Goal: Task Accomplishment & Management: Manage account settings

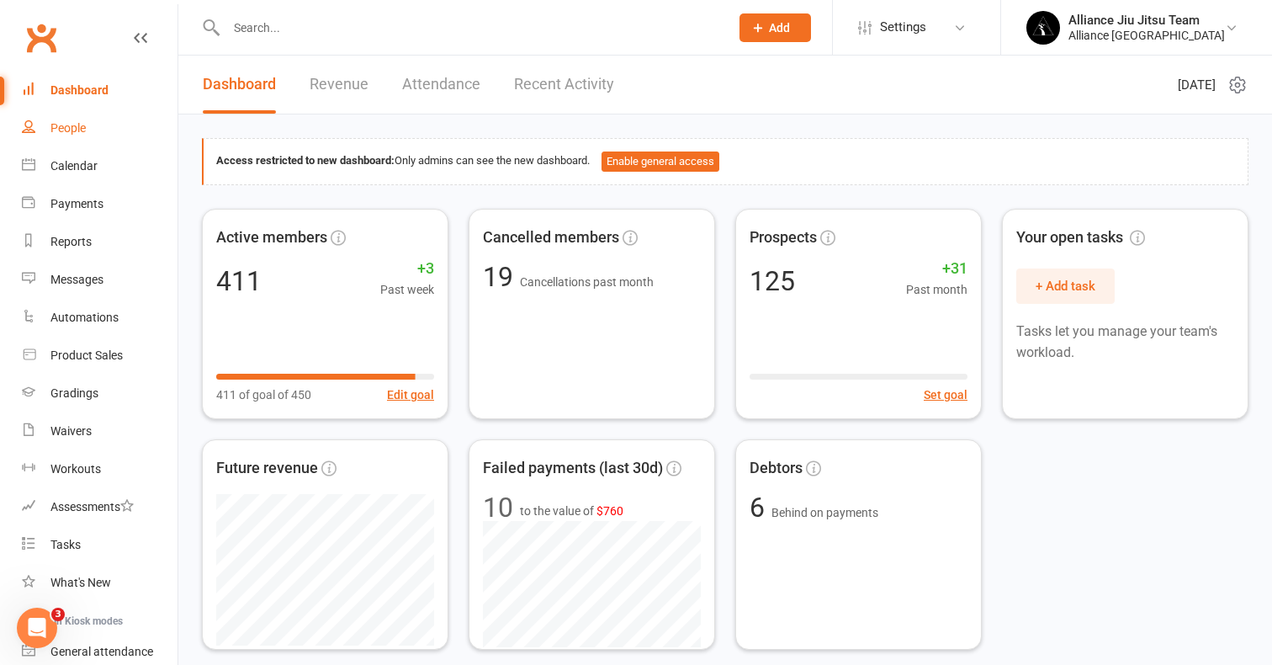
click at [73, 131] on div "People" at bounding box center [67, 127] width 35 height 13
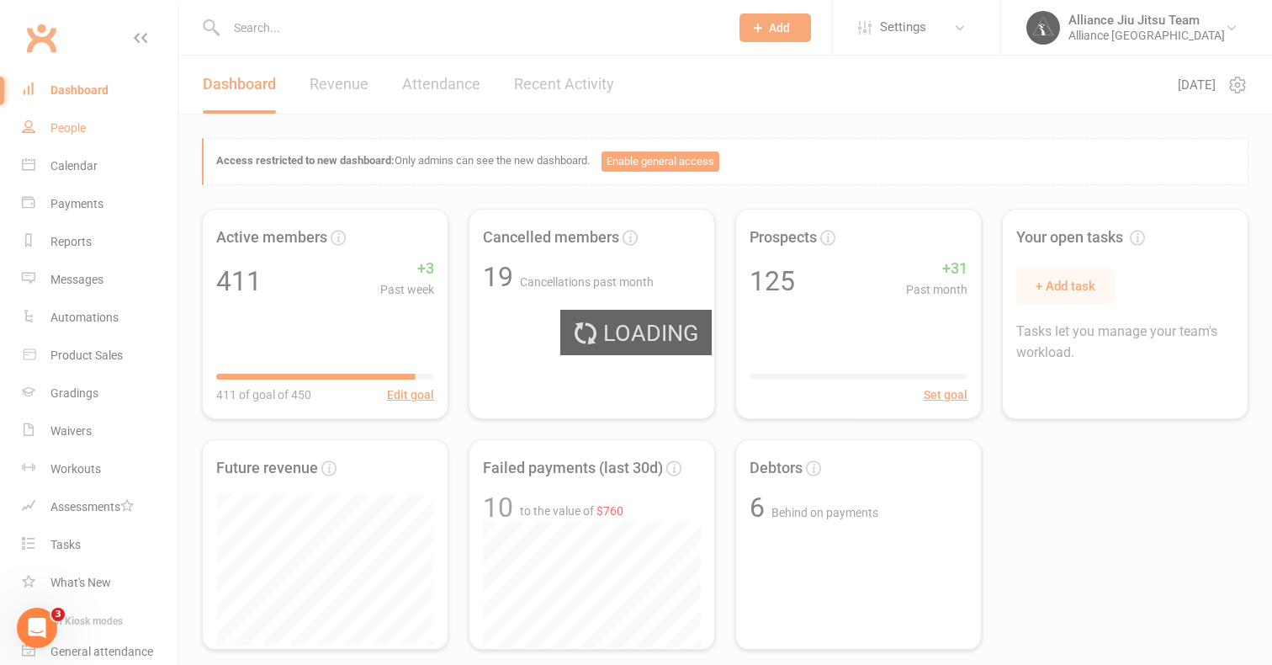
select select "100"
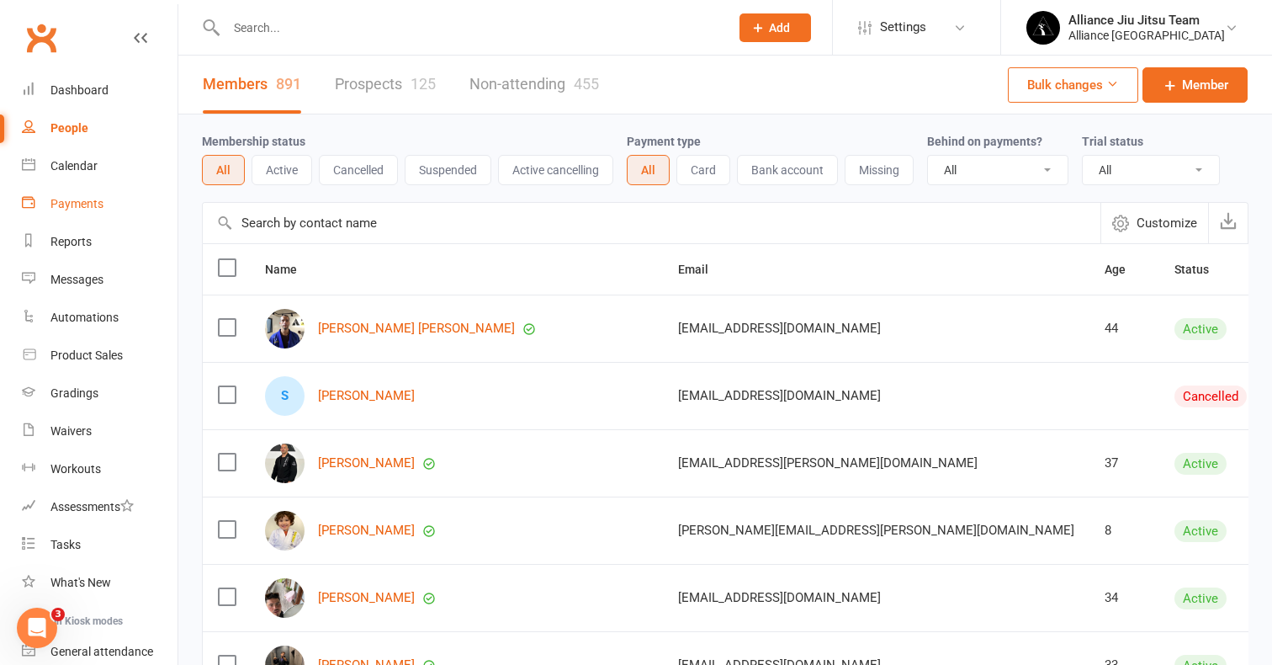
click at [82, 202] on div "Payments" at bounding box center [76, 203] width 53 height 13
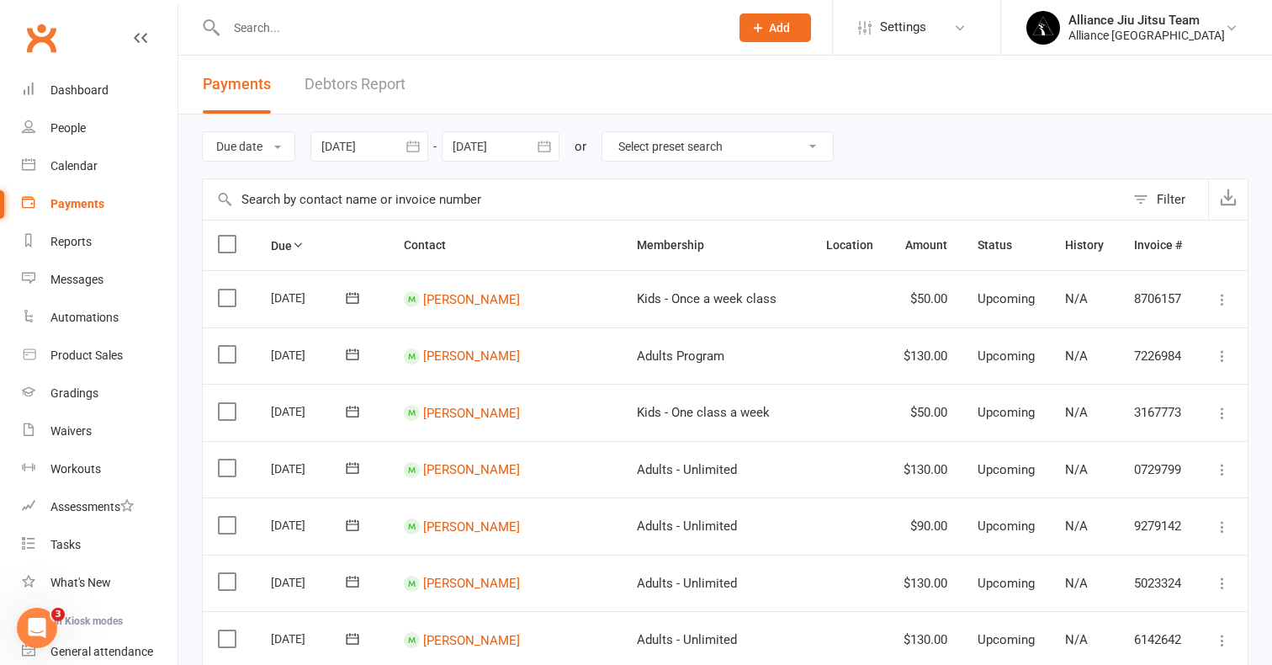
click at [363, 88] on link "Debtors Report" at bounding box center [355, 85] width 101 height 58
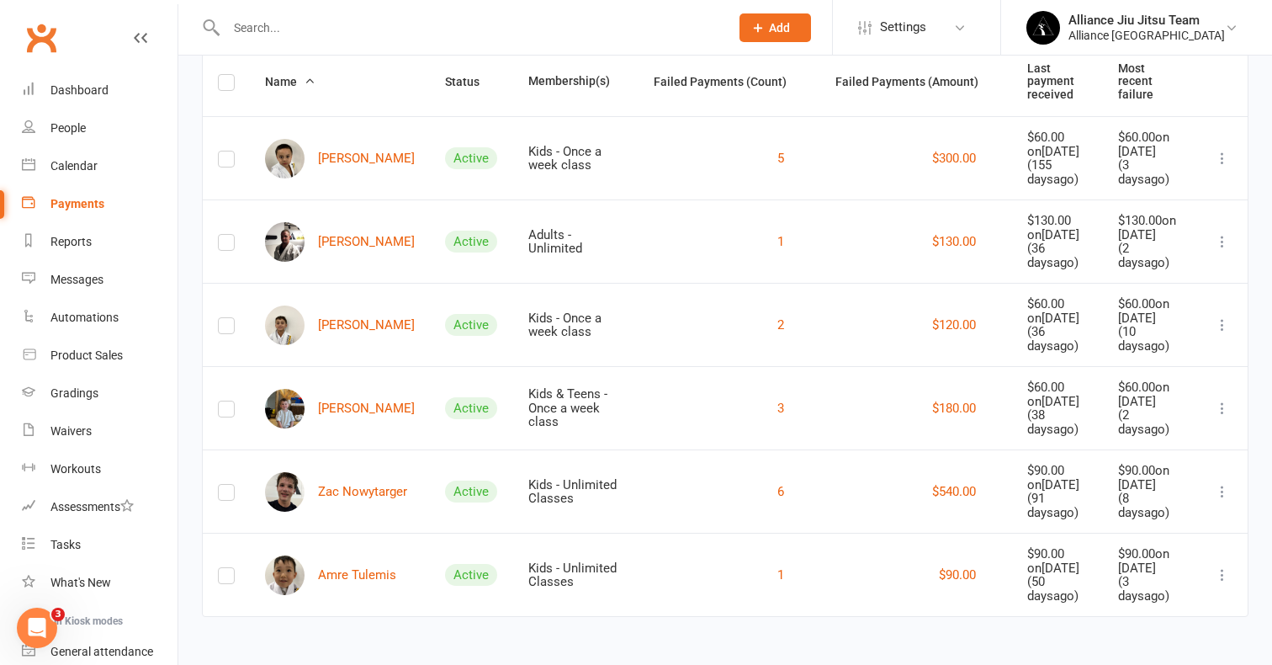
scroll to position [257, 0]
click at [337, 555] on link "Amre Tulemis" at bounding box center [330, 575] width 131 height 40
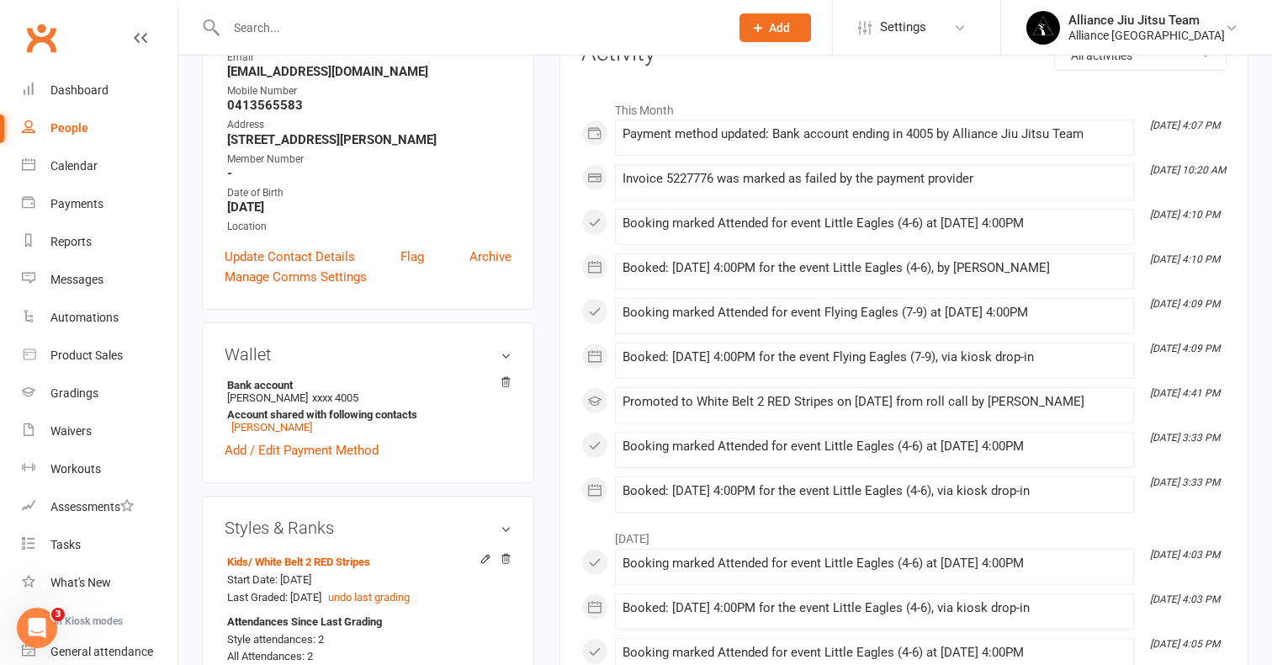
scroll to position [251, 0]
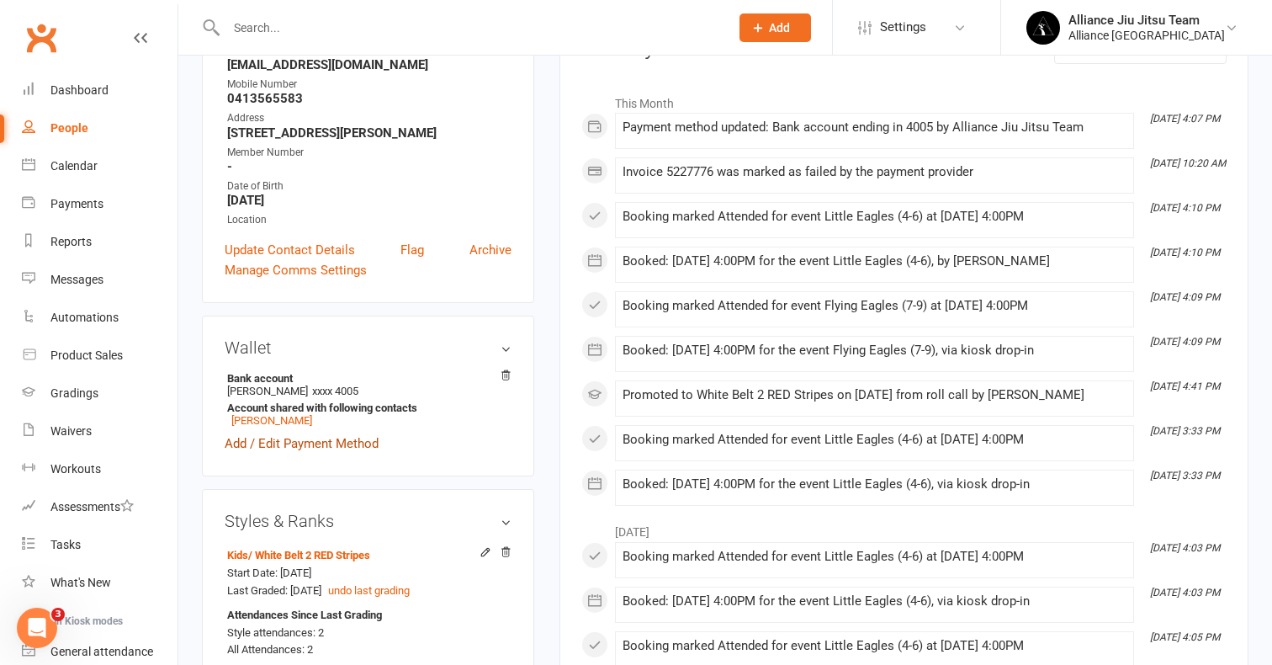
click at [347, 444] on link "Add / Edit Payment Method" at bounding box center [302, 443] width 154 height 20
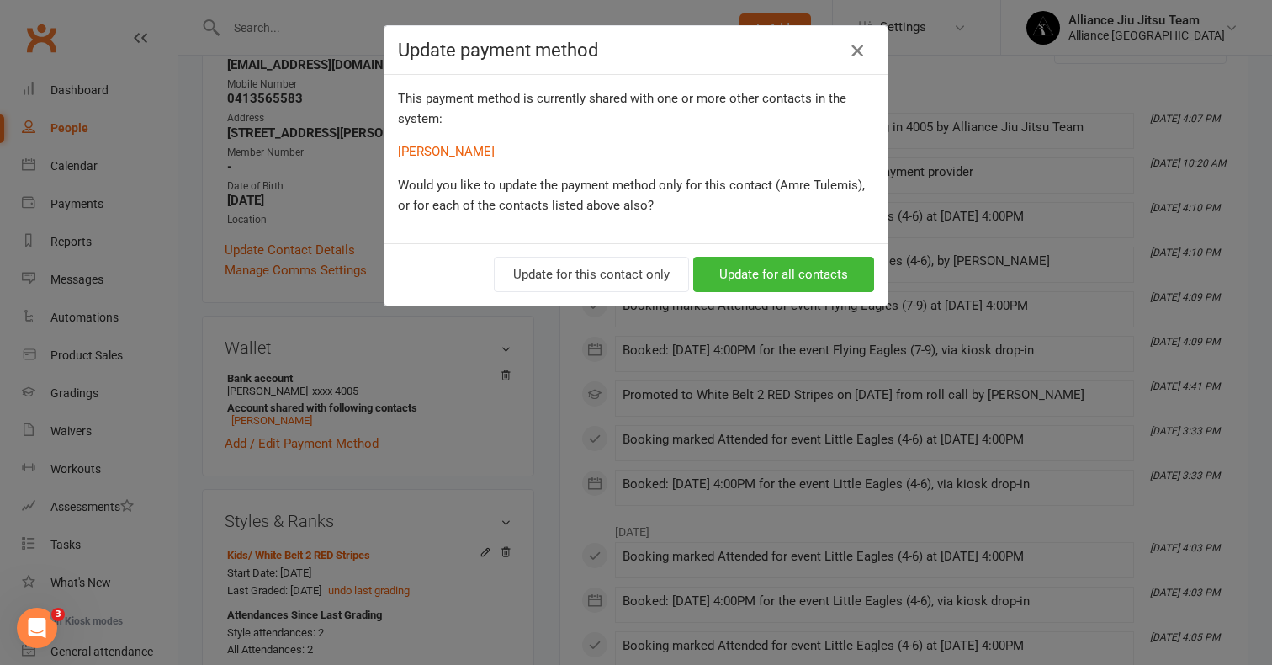
click at [855, 53] on icon "button" at bounding box center [857, 50] width 20 height 20
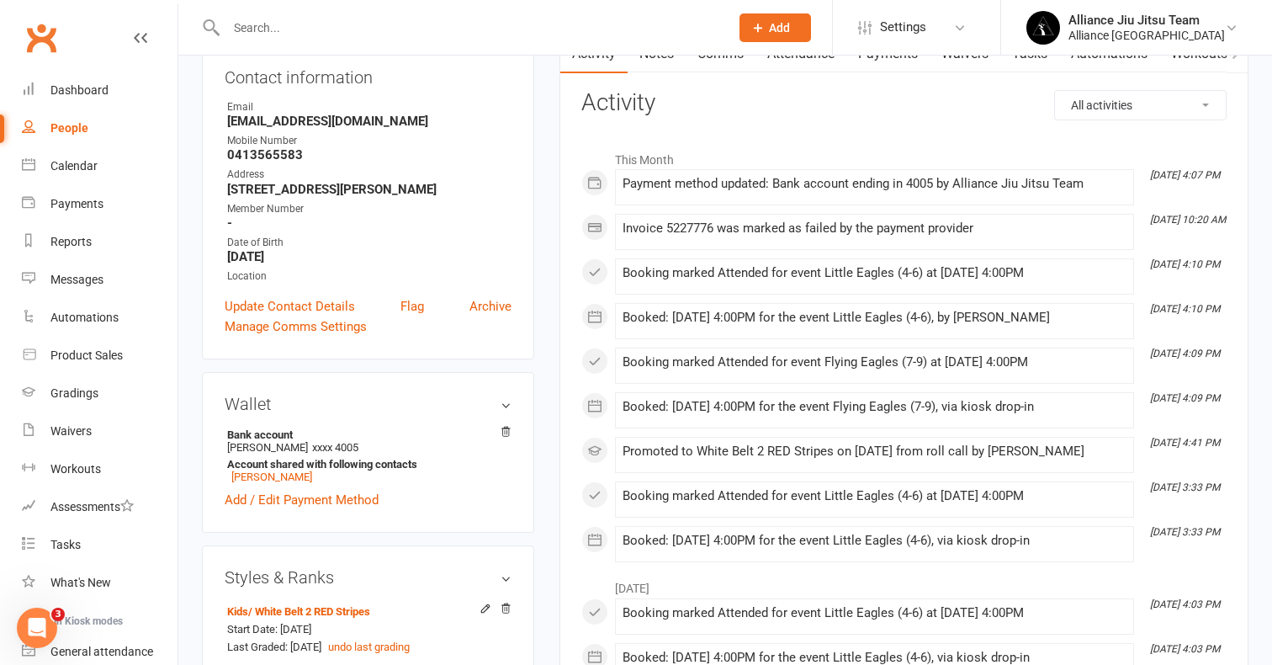
scroll to position [194, 0]
click at [73, 136] on link "People" at bounding box center [100, 128] width 156 height 38
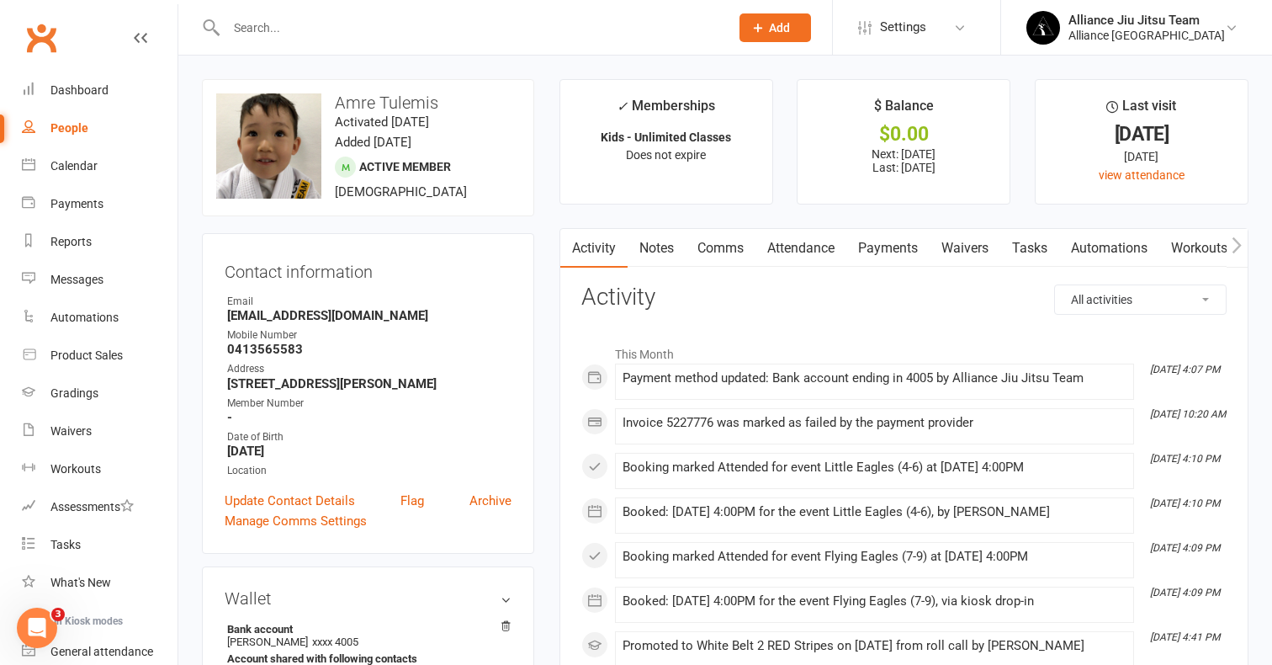
select select "100"
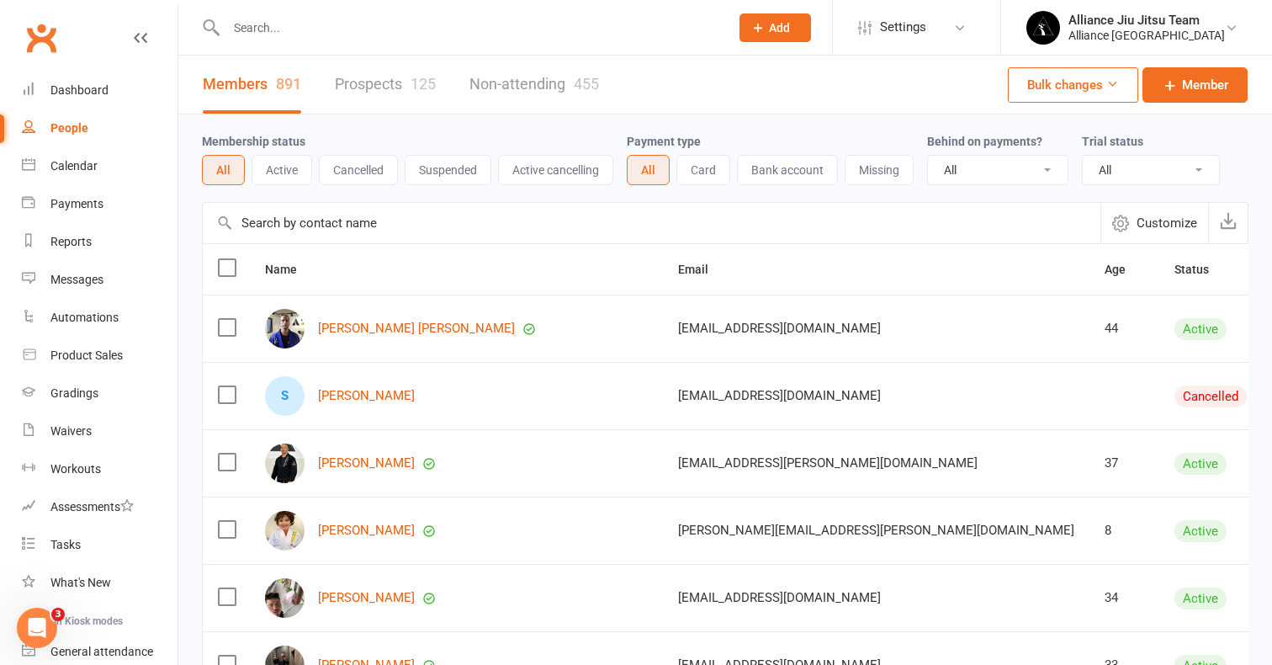
click at [386, 91] on link "Prospects 125" at bounding box center [385, 85] width 101 height 58
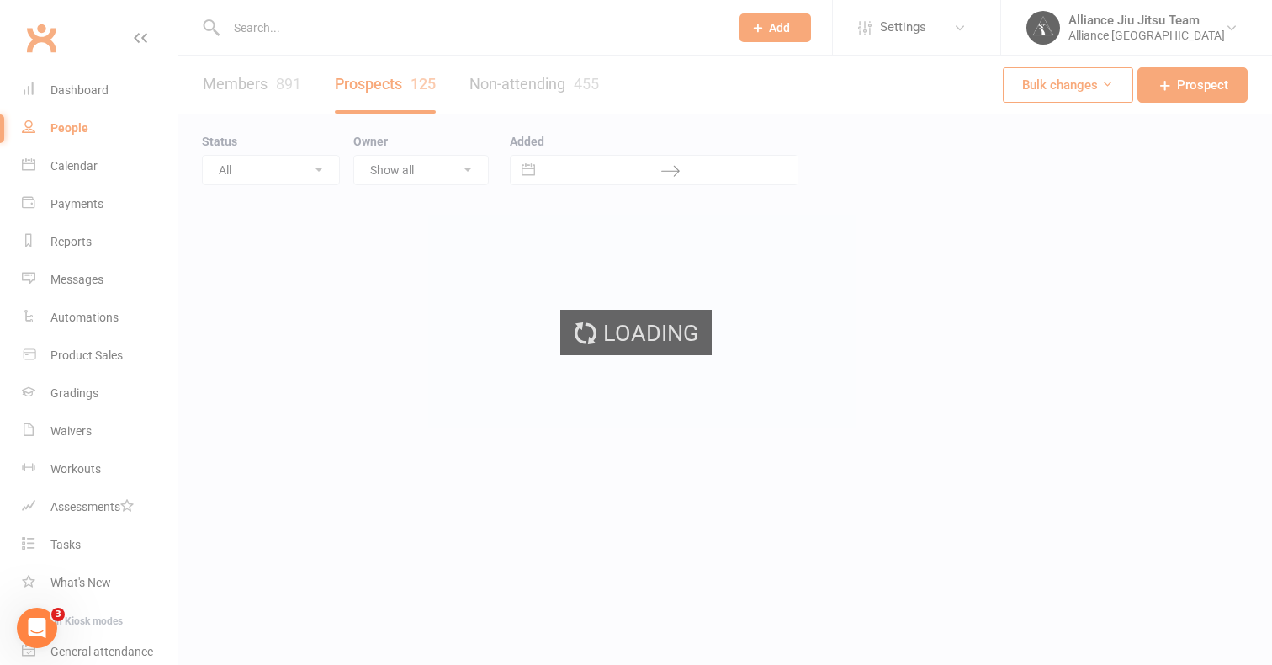
select select "100"
